Goal: Information Seeking & Learning: Learn about a topic

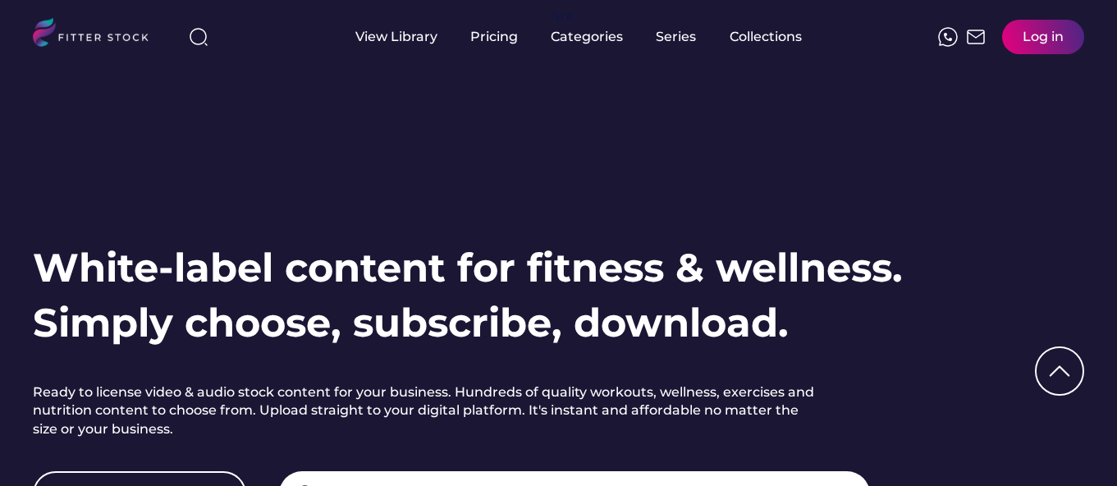
scroll to position [425, 0]
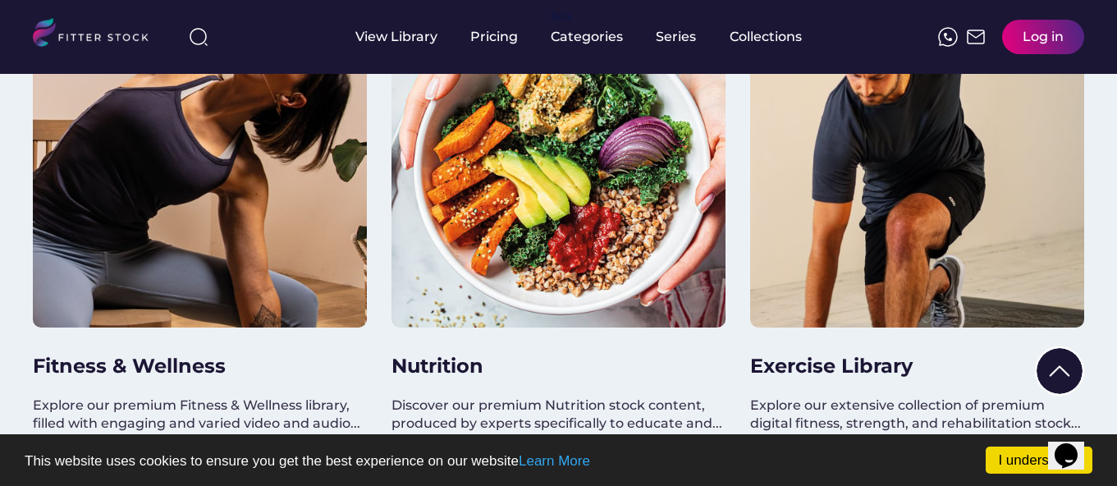
scroll to position [1476, 0]
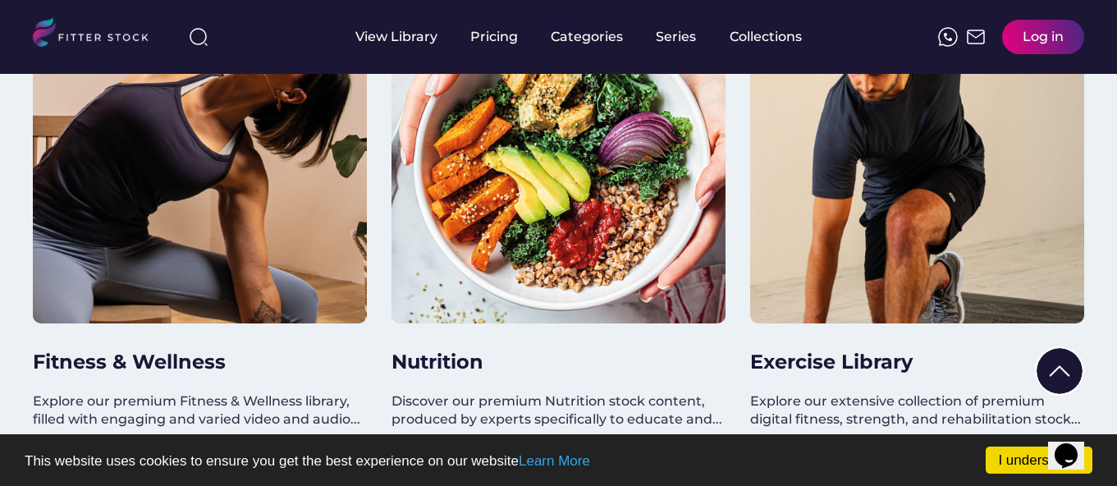
click at [496, 222] on div at bounding box center [558, 156] width 334 height 334
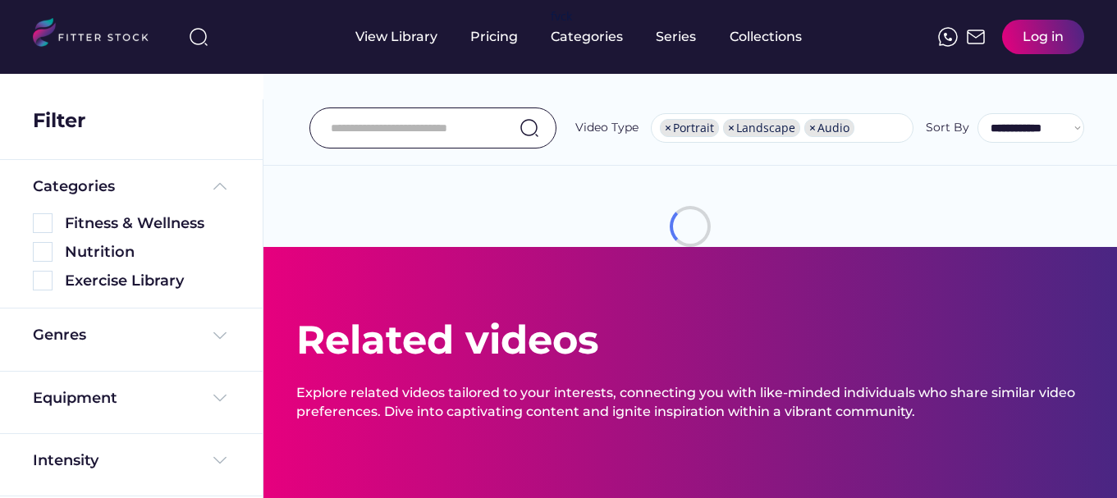
select select "**********"
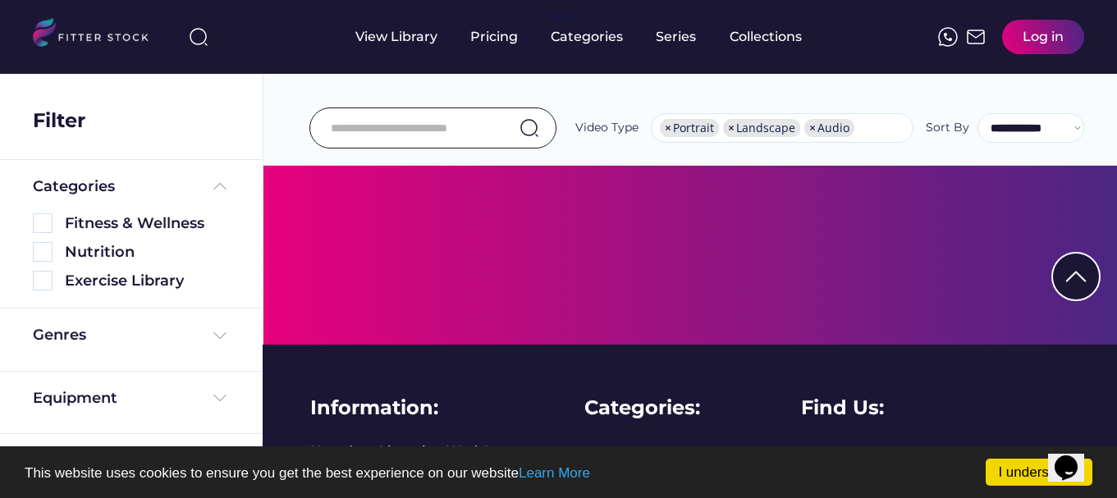
scroll to position [591, 0]
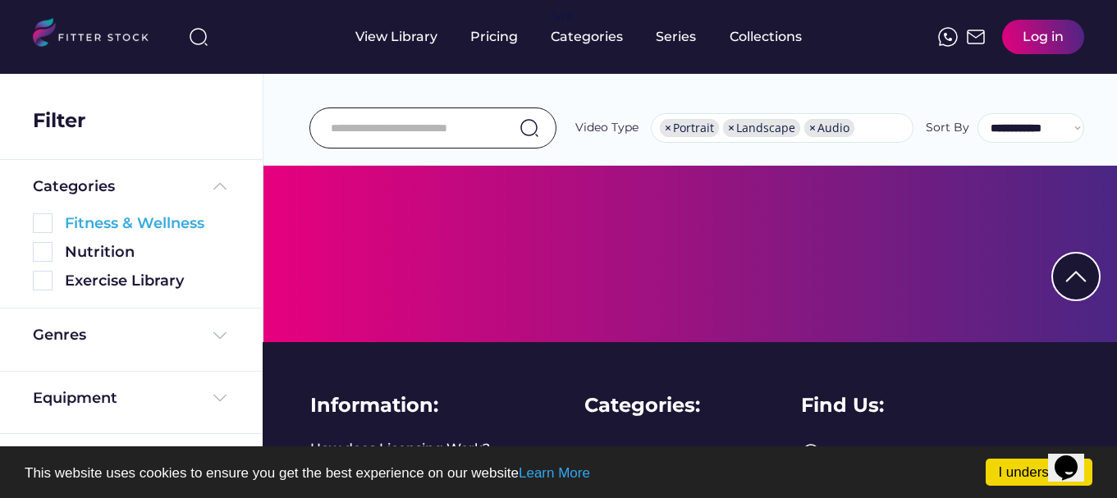
click at [149, 223] on div "Fitness & Wellness" at bounding box center [147, 223] width 165 height 21
click at [39, 227] on img at bounding box center [43, 223] width 20 height 20
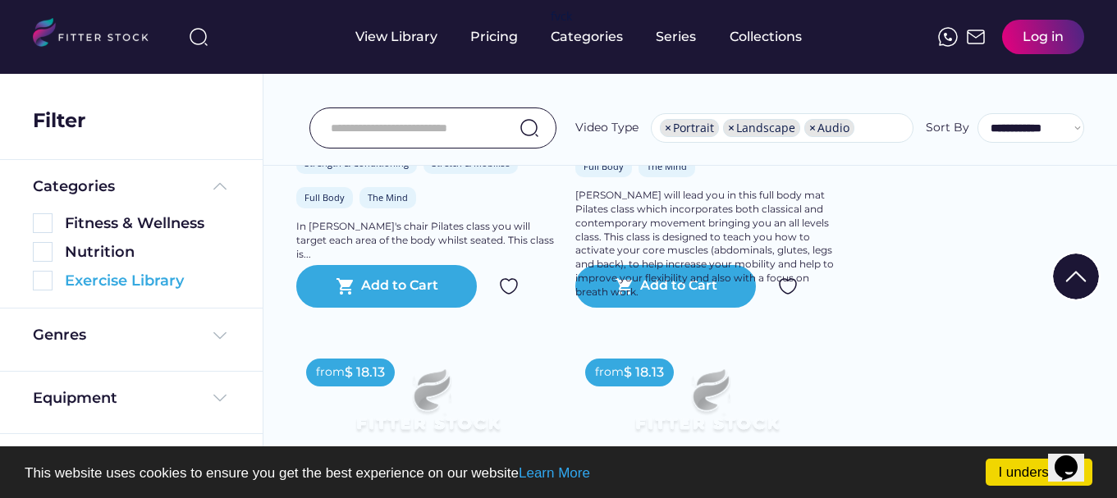
scroll to position [348, 0]
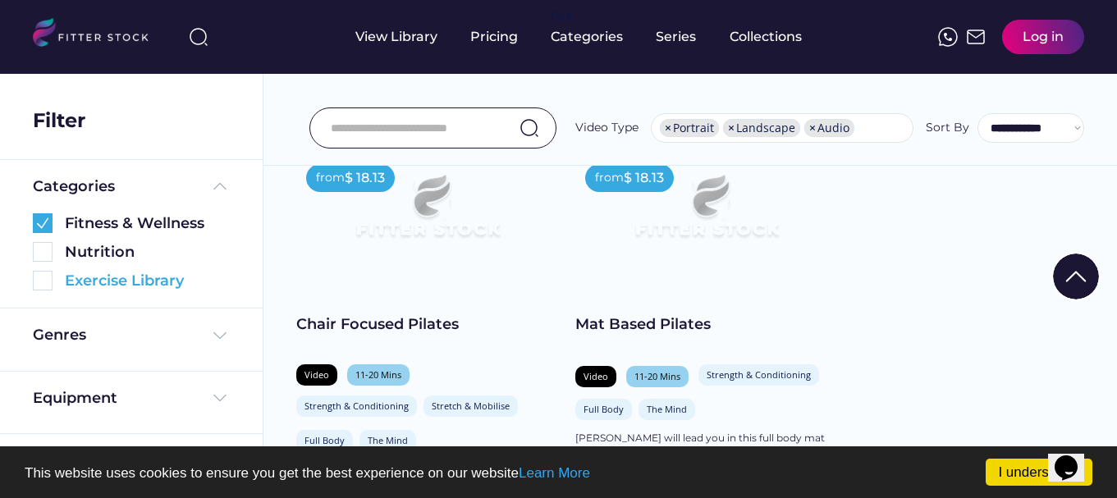
click at [42, 279] on img at bounding box center [43, 281] width 20 height 20
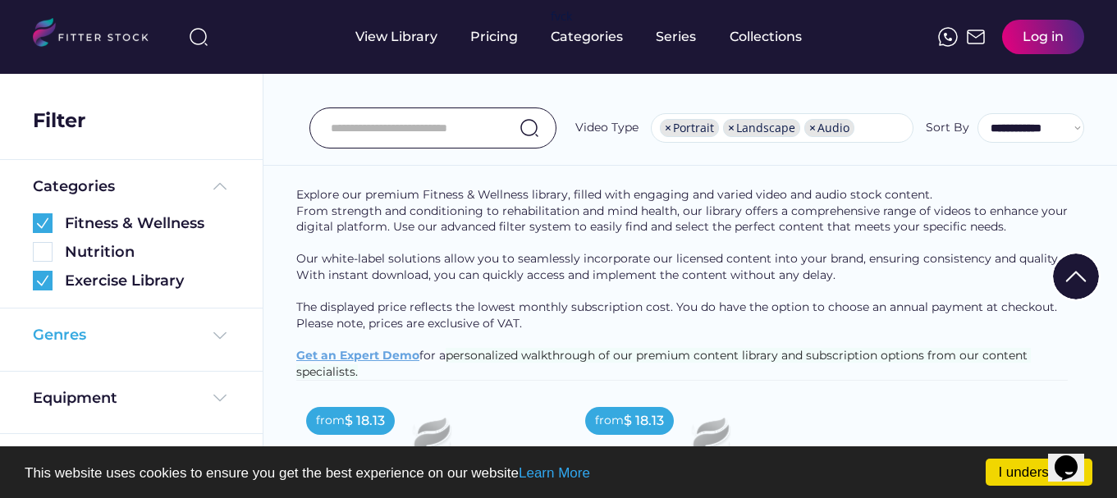
click at [218, 336] on img at bounding box center [220, 336] width 20 height 20
click at [43, 369] on img at bounding box center [43, 373] width 20 height 20
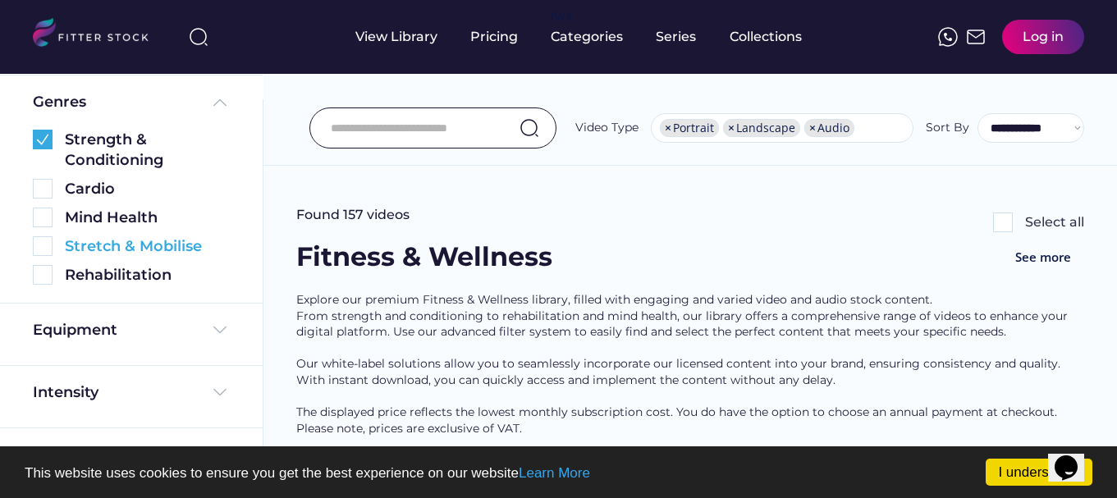
scroll to position [328, 0]
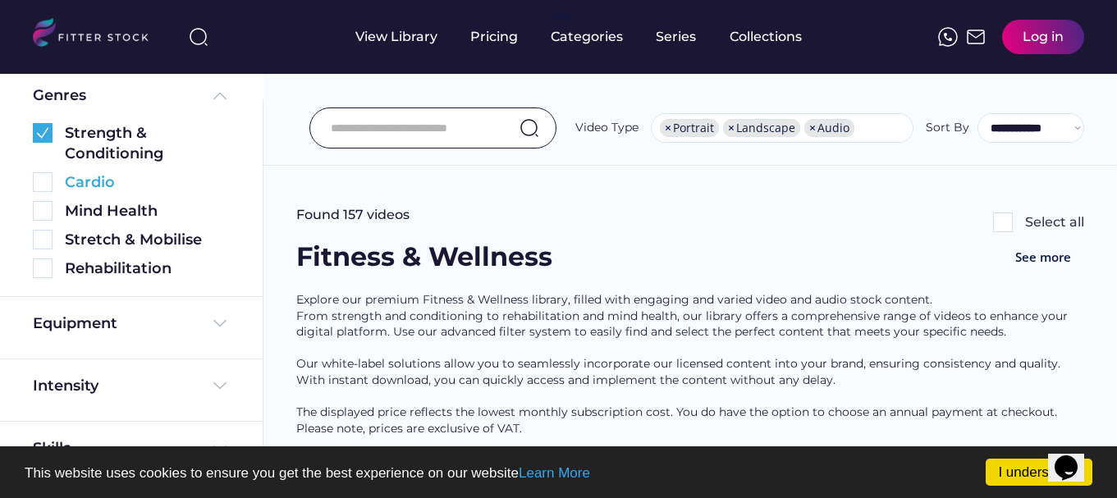
click at [46, 180] on img at bounding box center [43, 182] width 20 height 20
click at [45, 240] on img at bounding box center [43, 240] width 20 height 20
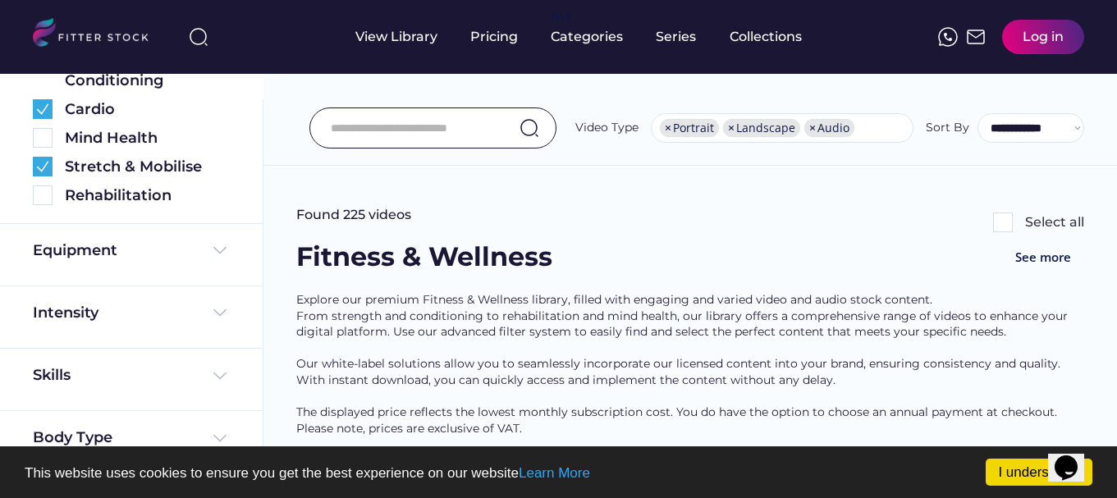
scroll to position [427, 0]
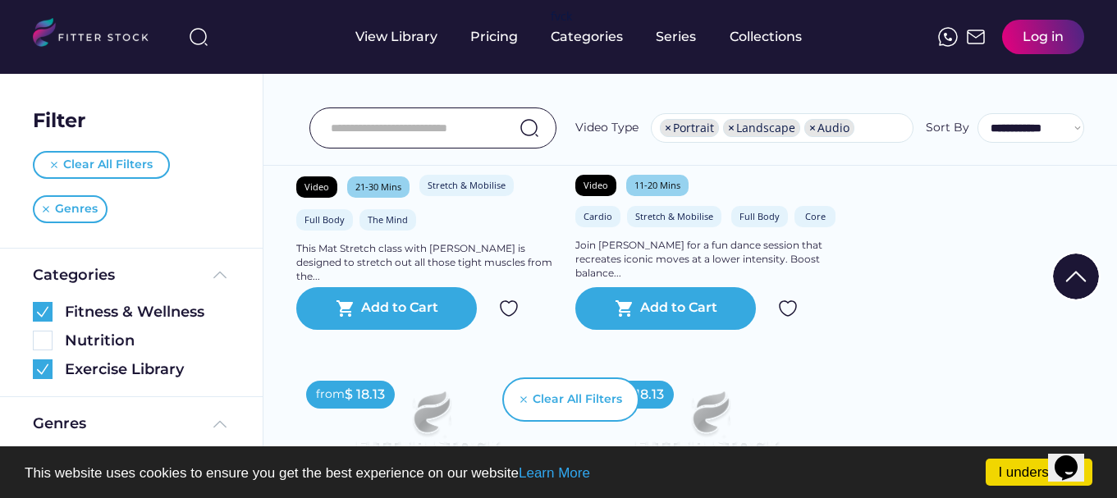
scroll to position [440, 0]
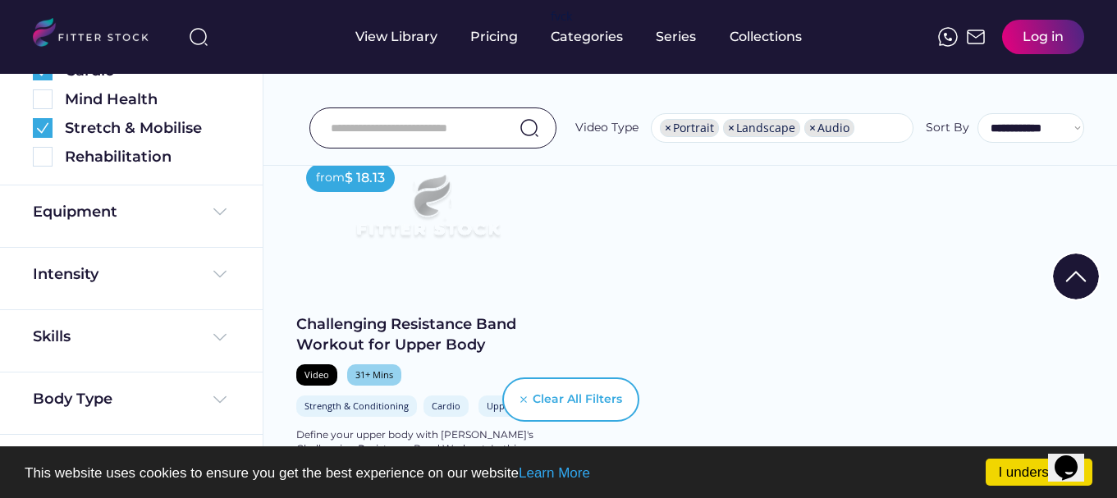
scroll to position [4596, 0]
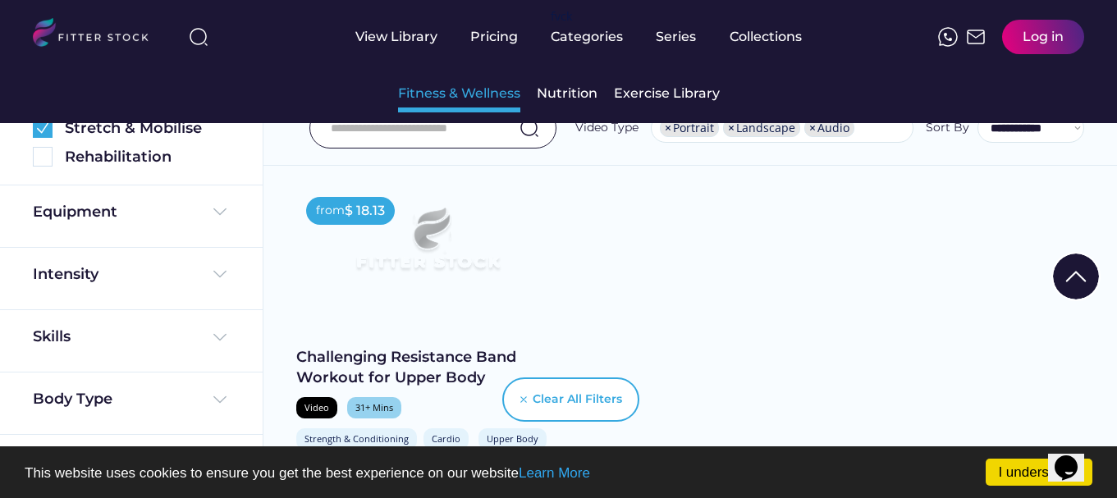
click at [499, 99] on div "Fitness & Wellness" at bounding box center [459, 94] width 122 height 18
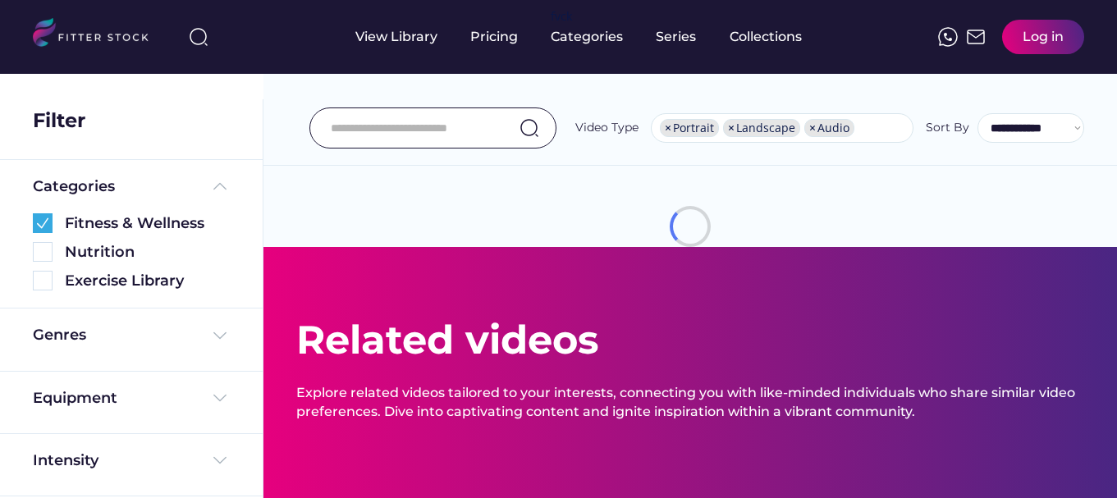
select select "**********"
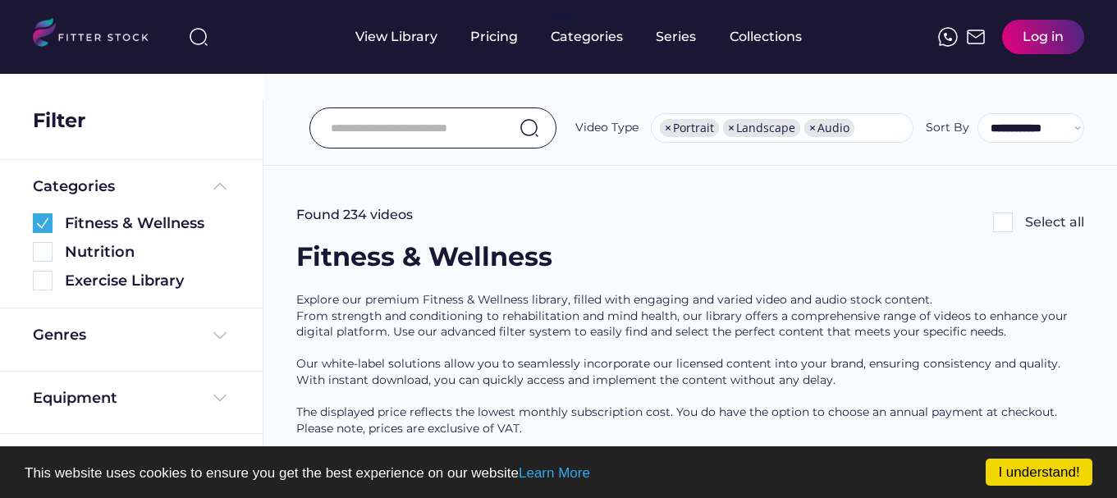
click at [1101, 152] on div "**********" at bounding box center [690, 91] width 854 height 149
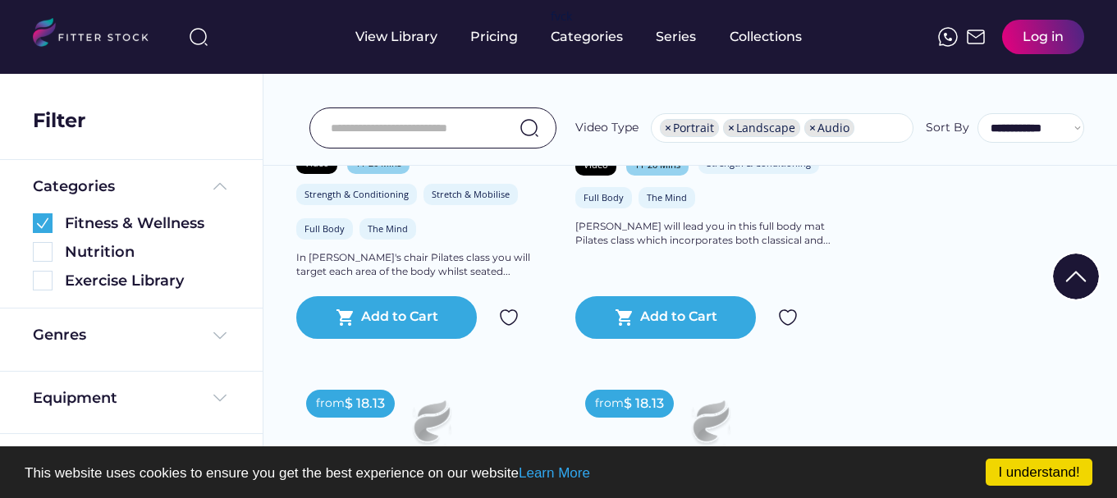
scroll to position [562, 0]
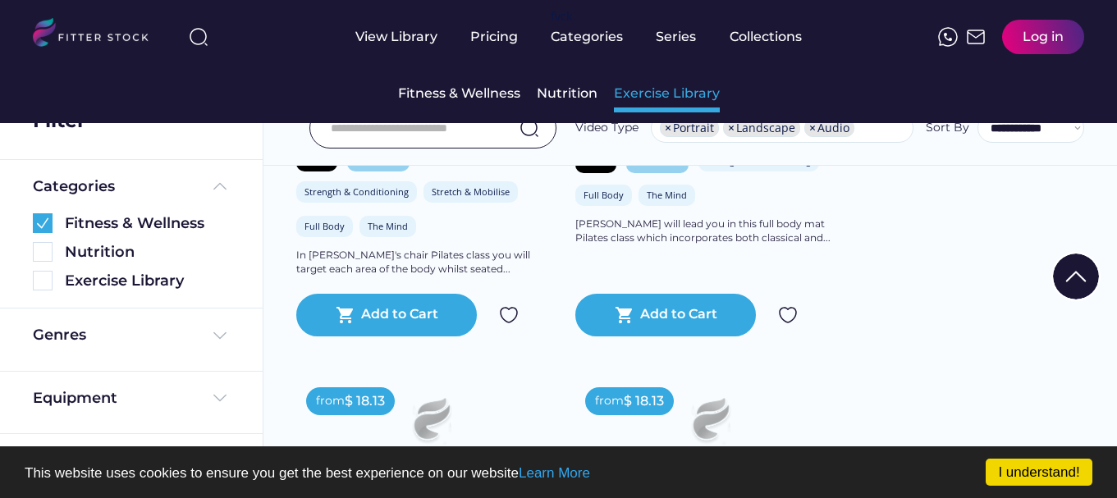
click at [627, 93] on div "Exercise Library" at bounding box center [667, 94] width 106 height 18
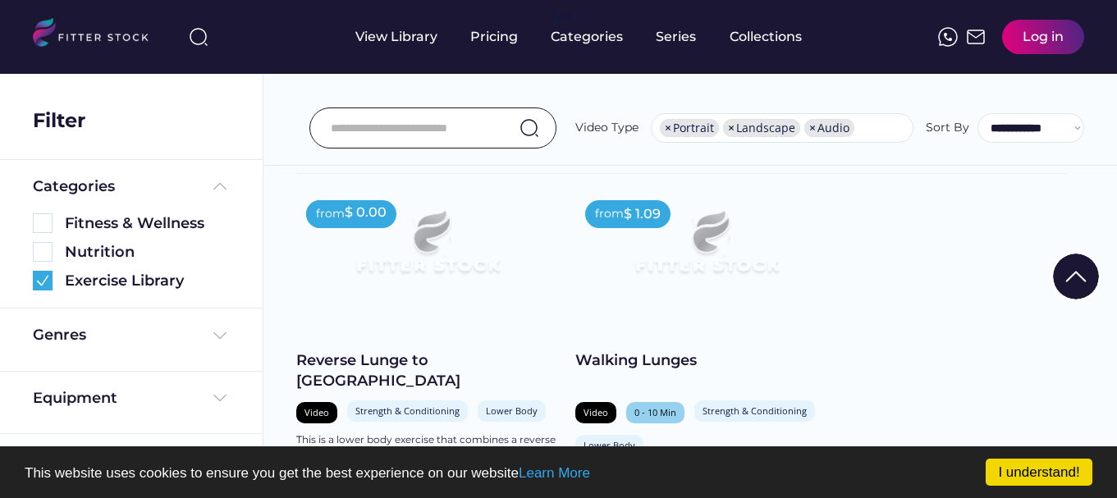
scroll to position [393, 0]
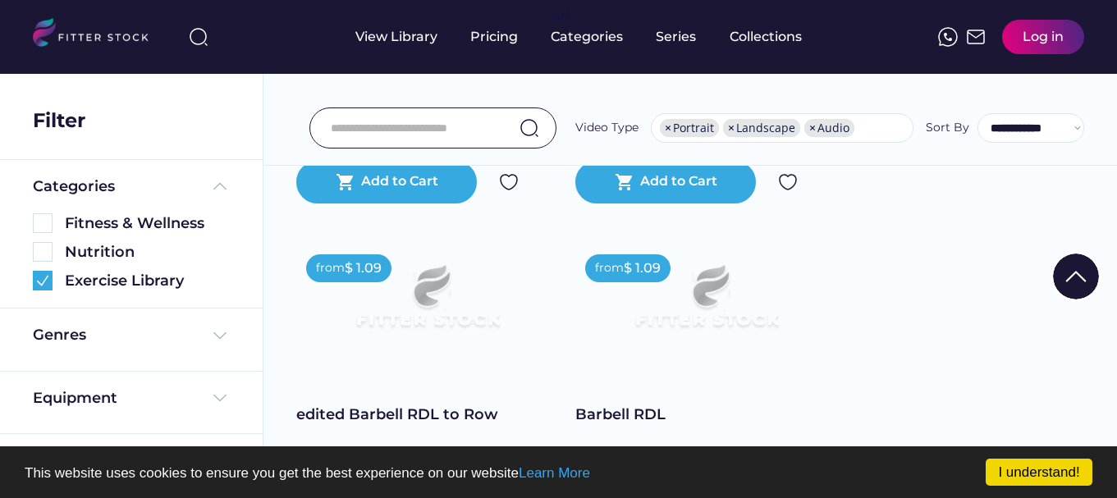
scroll to position [721, 0]
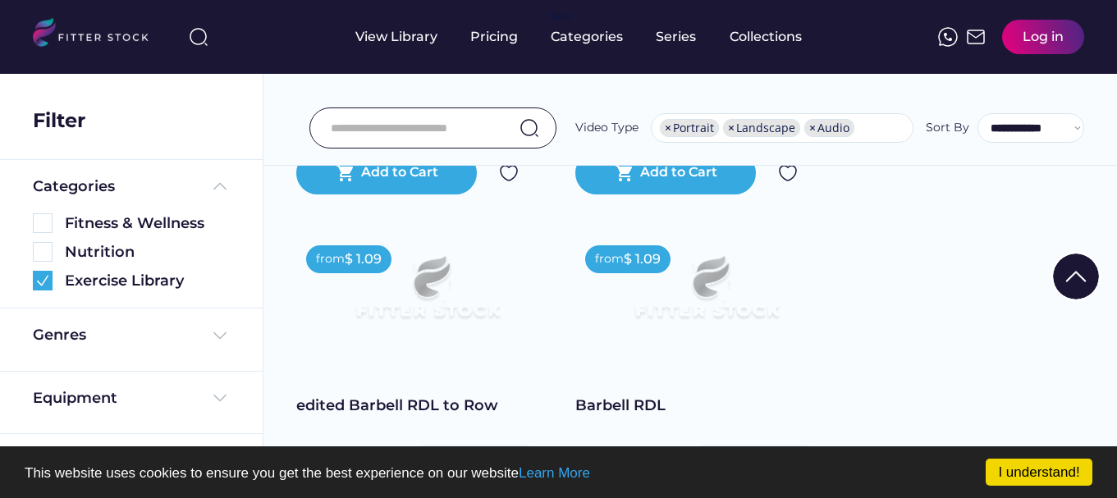
click at [599, 355] on div at bounding box center [559, 334] width 82 height 82
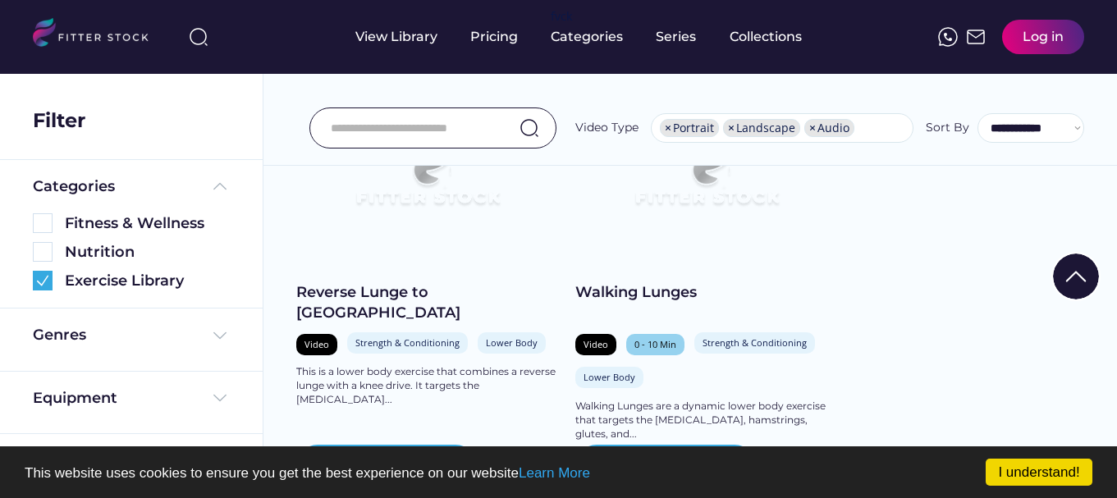
scroll to position [388, 0]
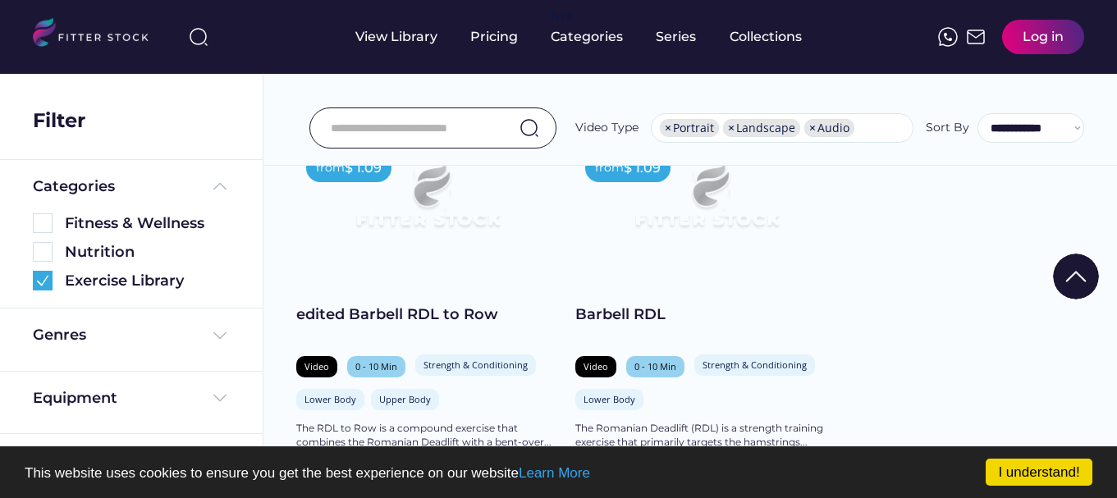
scroll to position [815, 0]
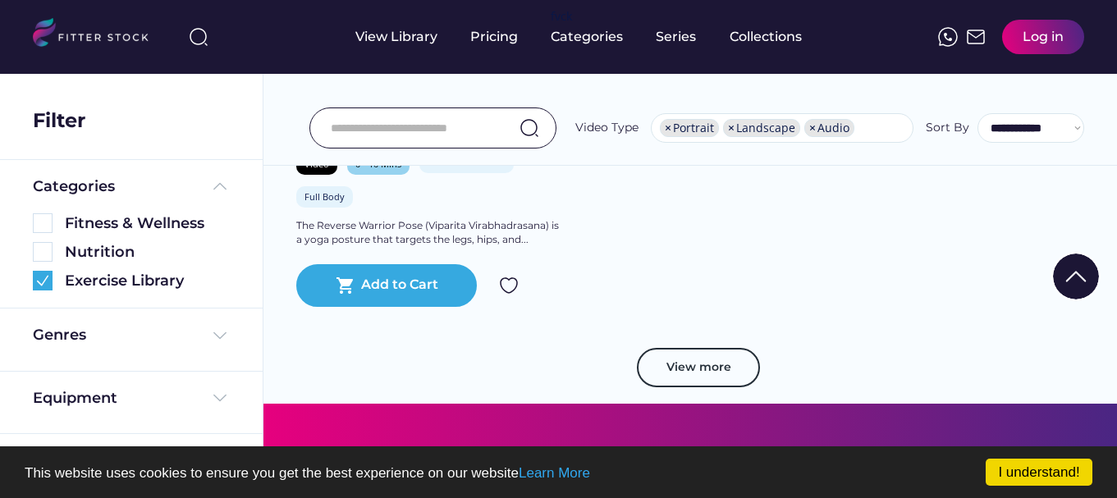
scroll to position [4635, 0]
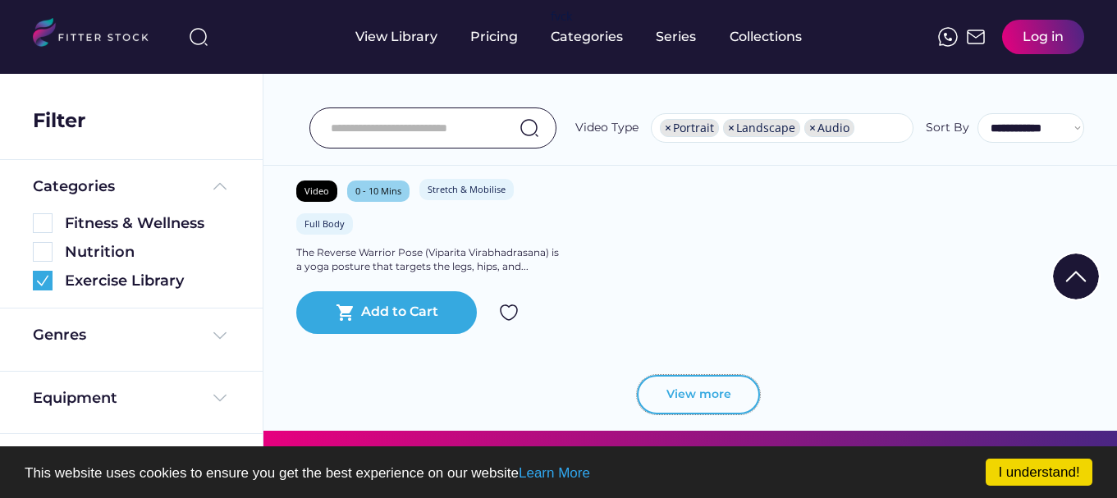
click at [726, 375] on button "View more" at bounding box center [698, 394] width 123 height 39
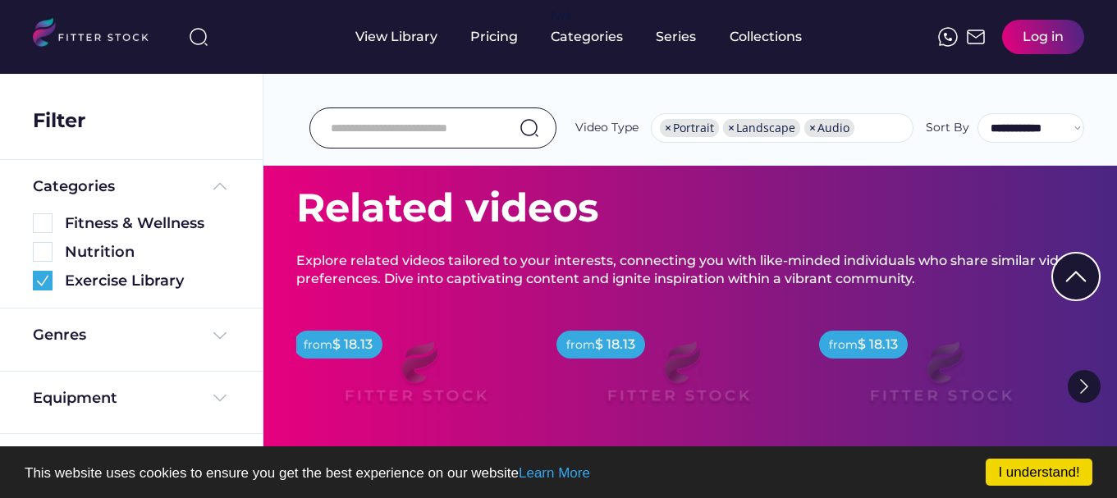
scroll to position [8673, 0]
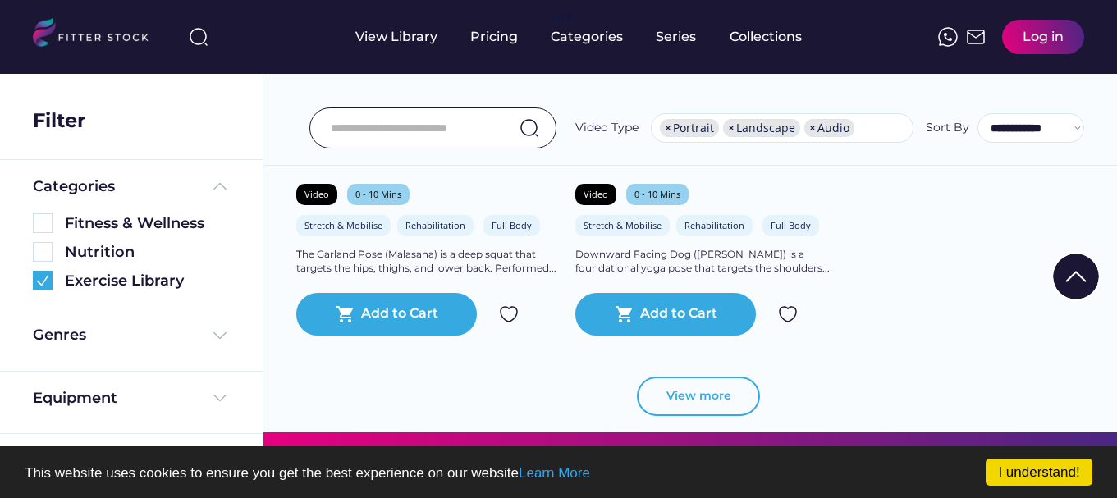
click at [714, 391] on button "View more" at bounding box center [698, 396] width 123 height 39
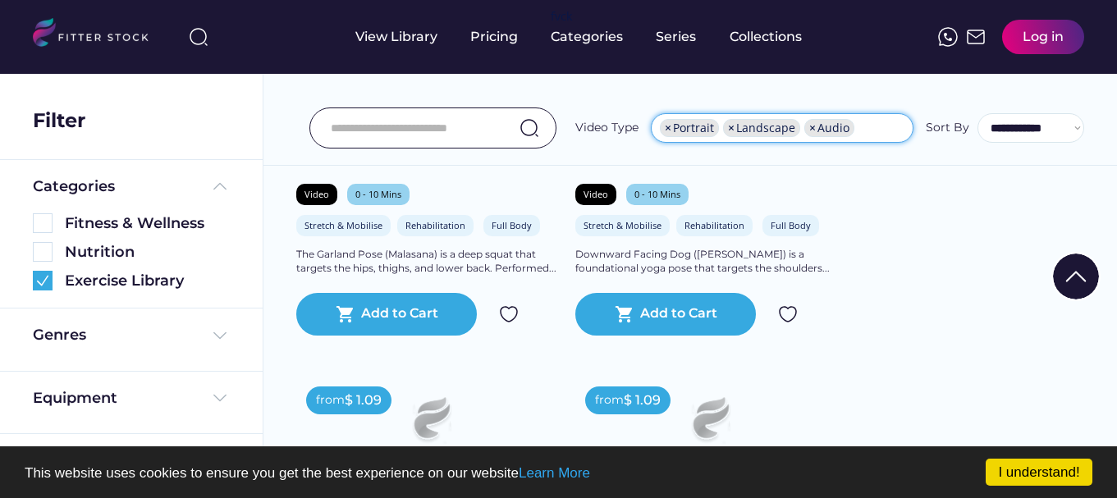
click at [729, 128] on span "×" at bounding box center [731, 127] width 7 height 11
select select "**********"
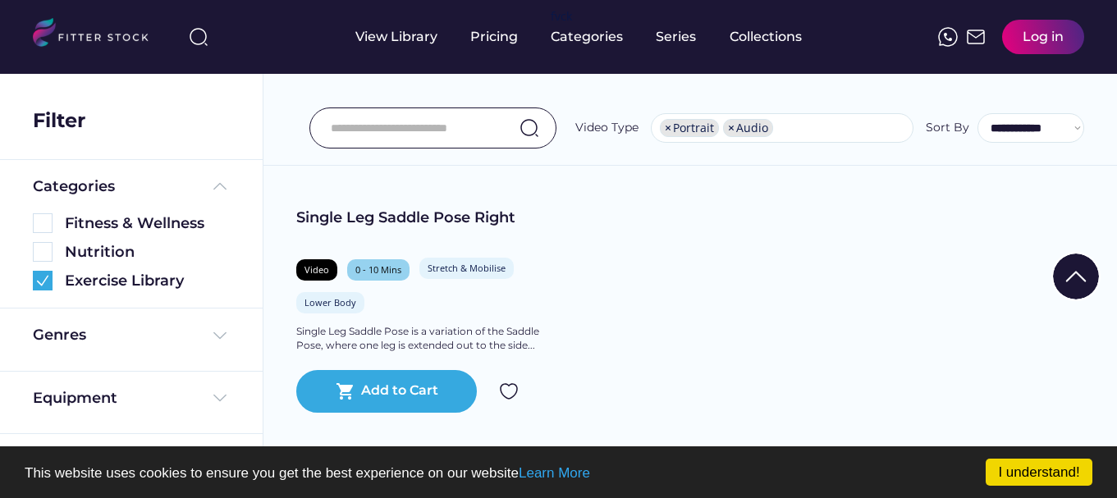
scroll to position [13032, 0]
click at [426, 131] on input "input" at bounding box center [412, 128] width 163 height 34
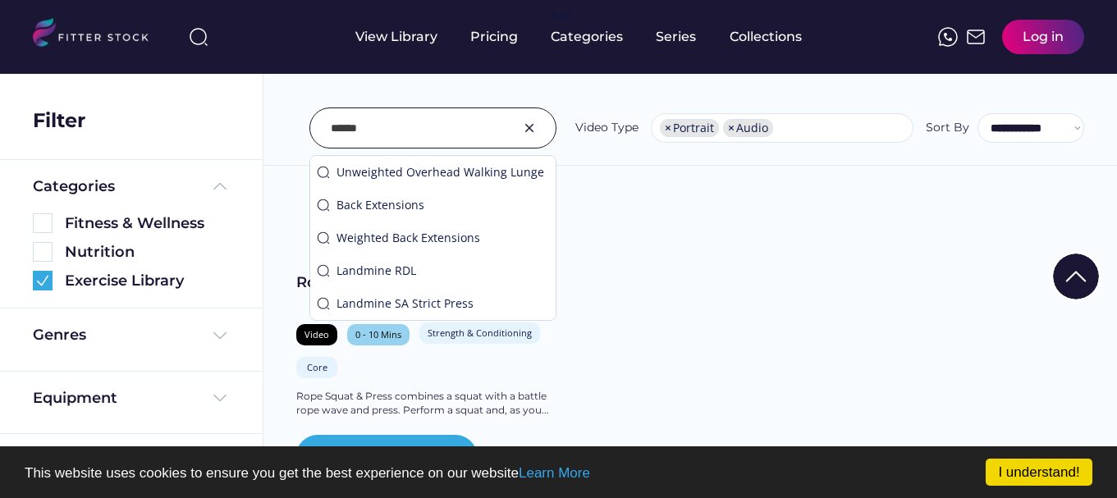
click at [426, 131] on input "input" at bounding box center [412, 128] width 163 height 34
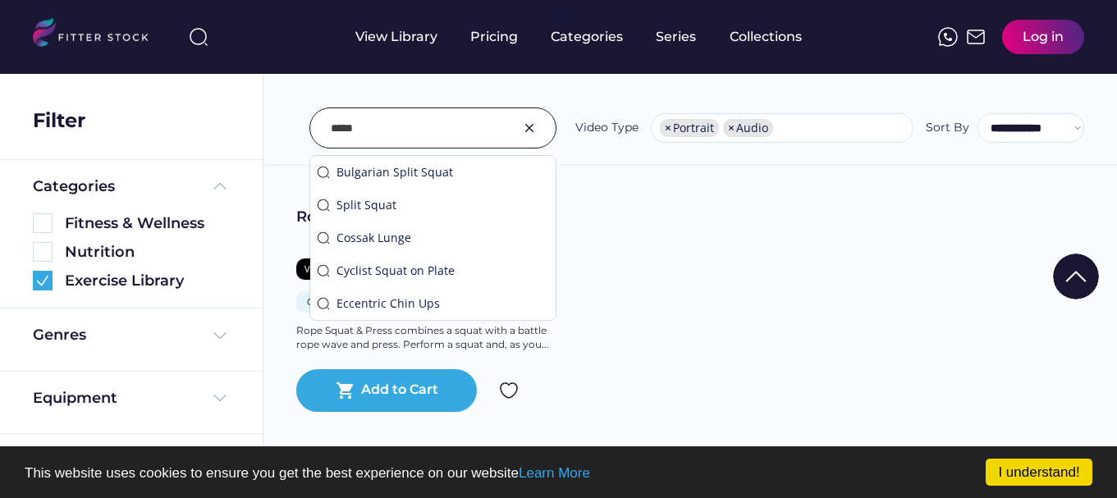
type input "*****"
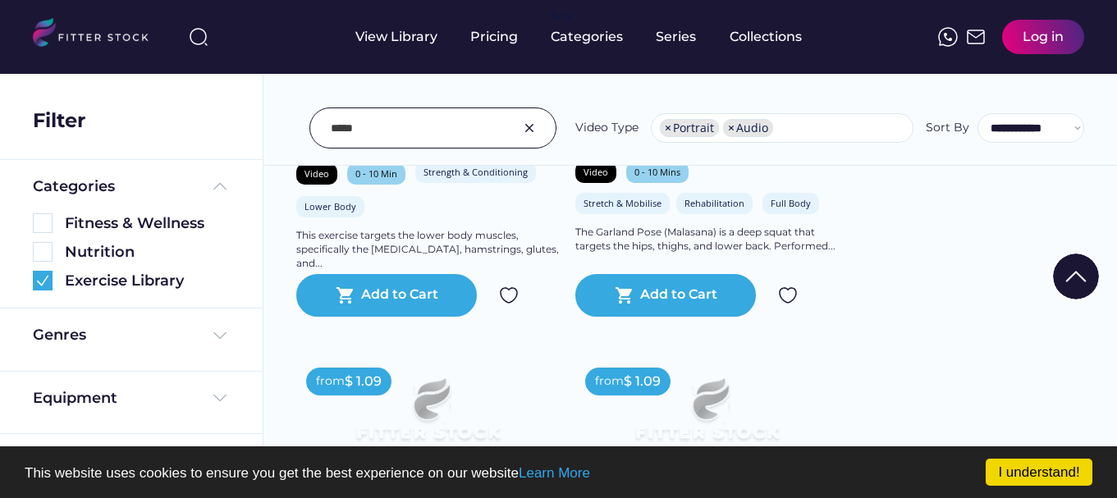
scroll to position [722, 0]
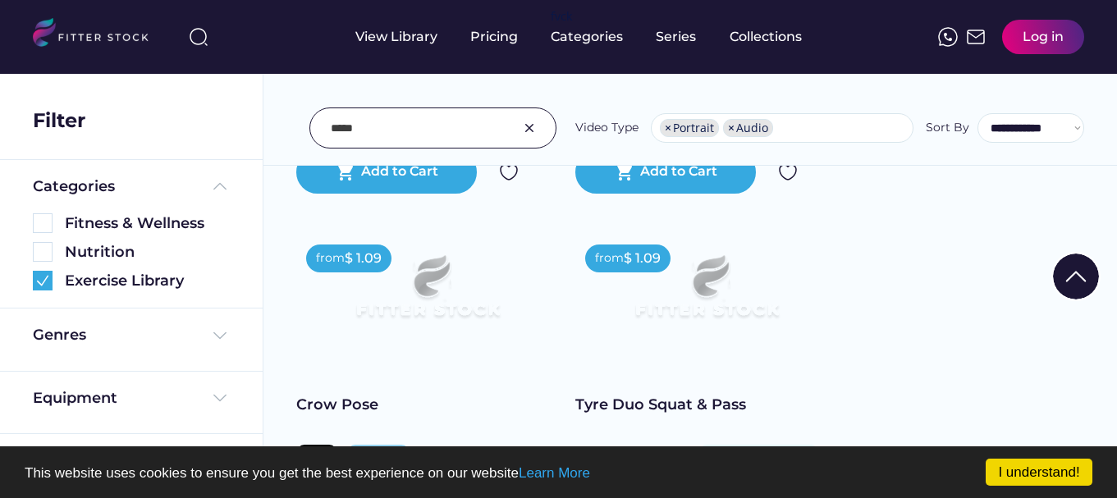
click at [599, 357] on div at bounding box center [559, 334] width 82 height 82
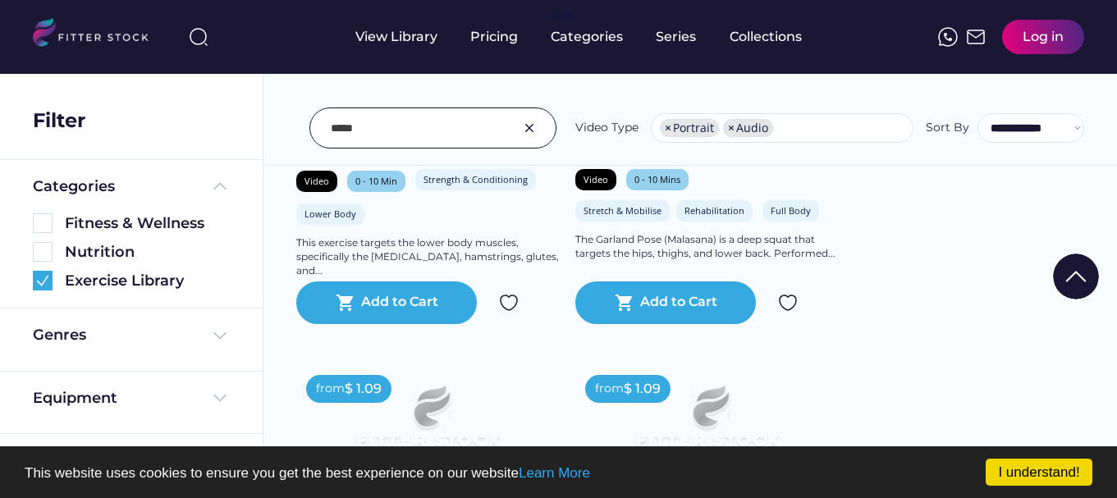
scroll to position [652, 0]
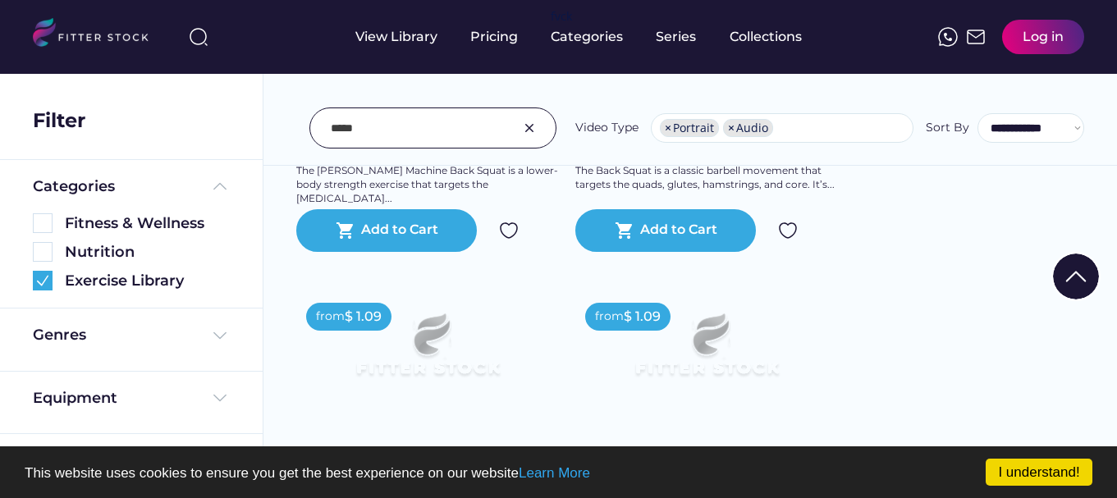
scroll to position [10106, 0]
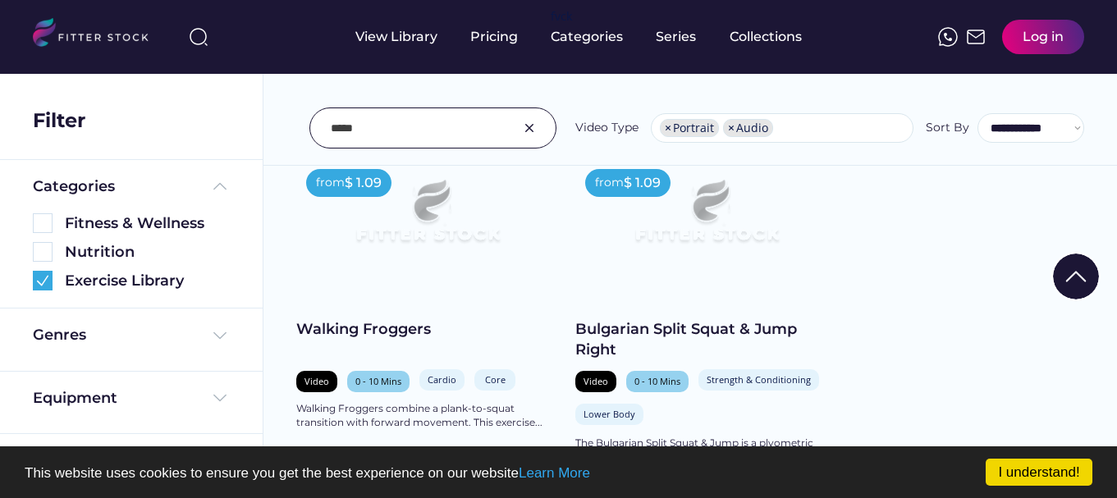
scroll to position [11288, 0]
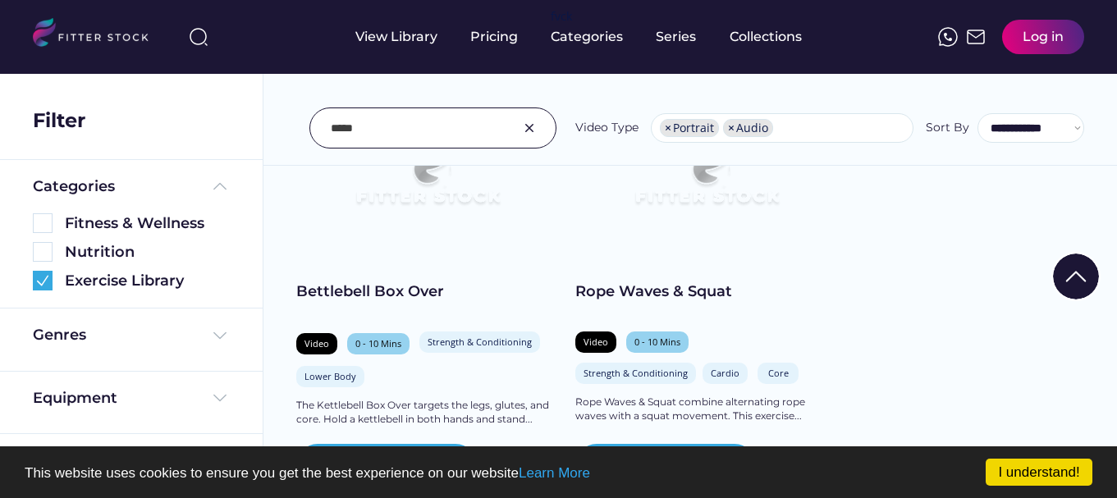
scroll to position [12667, 0]
